Goal: Navigation & Orientation: Understand site structure

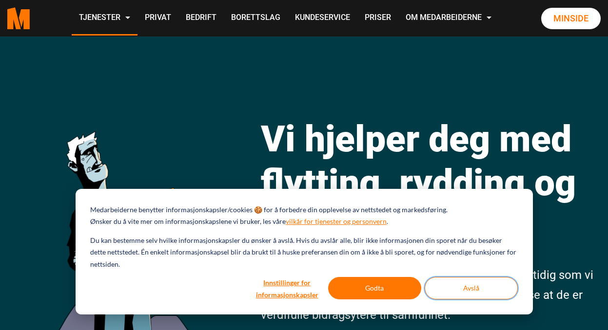
click at [476, 289] on button "Avslå" at bounding box center [470, 288] width 93 height 22
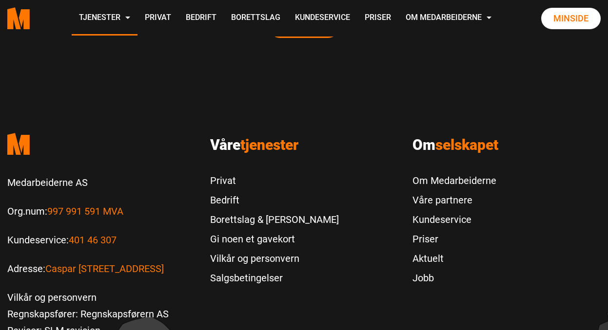
scroll to position [2039, 0]
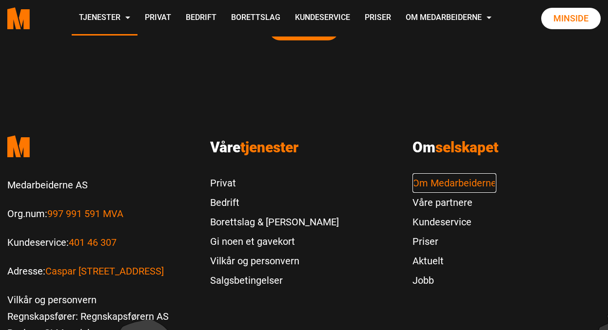
click at [430, 173] on link "Om Medarbeiderne" at bounding box center [454, 182] width 84 height 19
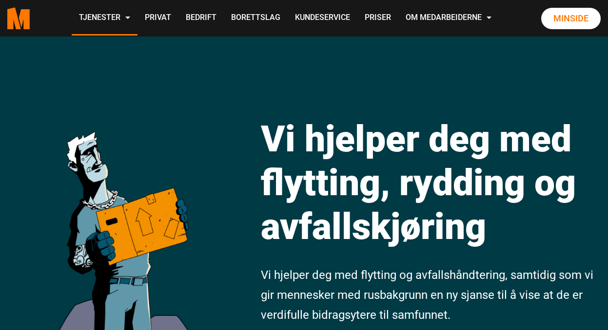
scroll to position [2039, 0]
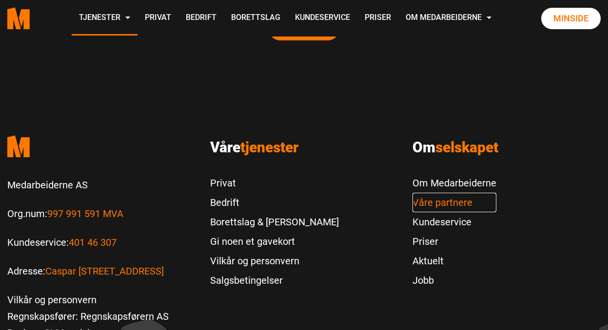
click at [455, 193] on link "Våre partnere" at bounding box center [454, 202] width 84 height 19
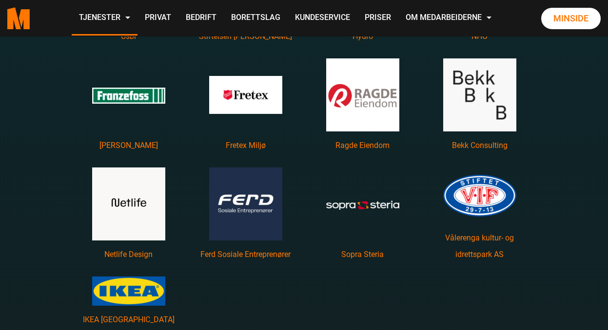
scroll to position [1536, 0]
